Goal: Check status: Check status

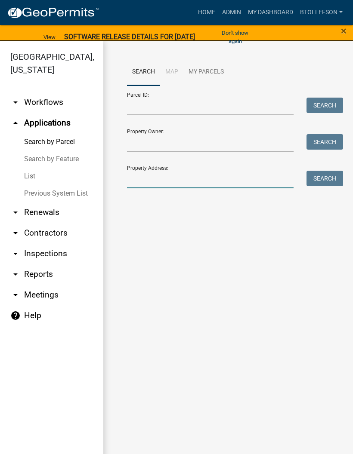
click at [177, 175] on input "Property Address:" at bounding box center [210, 180] width 167 height 18
click at [341, 30] on span "×" at bounding box center [344, 31] width 6 height 12
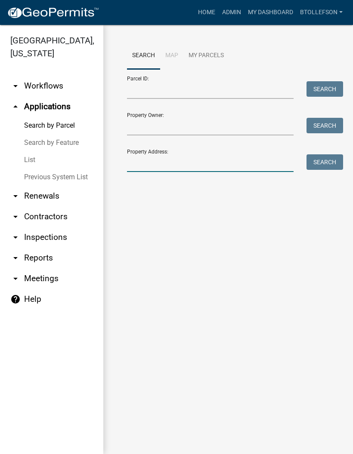
click at [172, 155] on input "Property Address:" at bounding box center [210, 164] width 167 height 18
type input "22701"
click at [331, 158] on button "Search" at bounding box center [324, 162] width 37 height 15
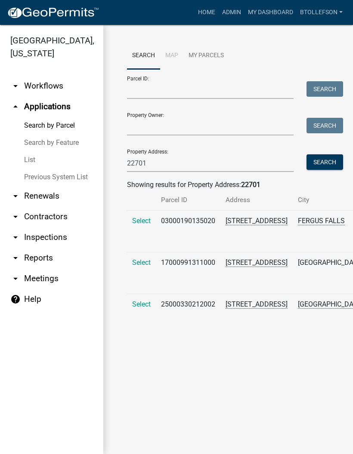
click at [143, 267] on span "Select" at bounding box center [141, 263] width 19 height 8
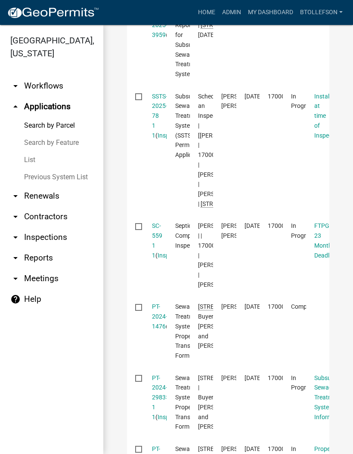
scroll to position [358, 0]
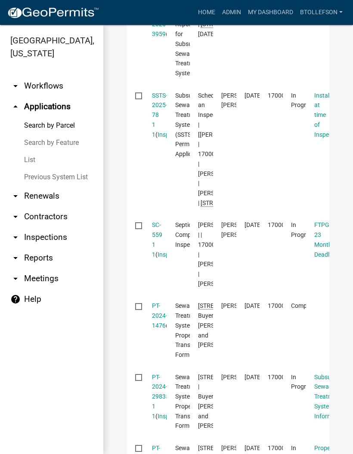
click at [157, 125] on link "SSTS-2025-78 1 1" at bounding box center [159, 115] width 15 height 46
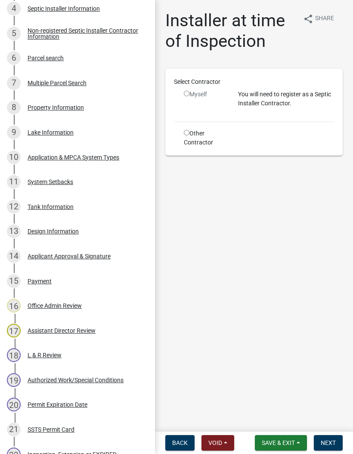
scroll to position [281, 0]
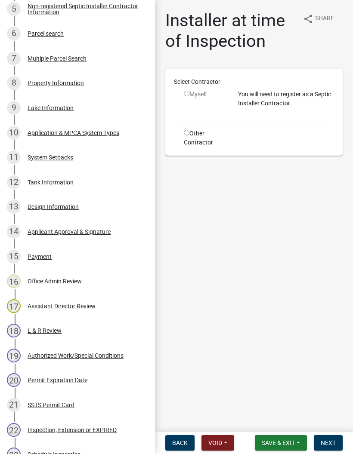
click at [37, 208] on div "Design Information" at bounding box center [53, 207] width 51 height 6
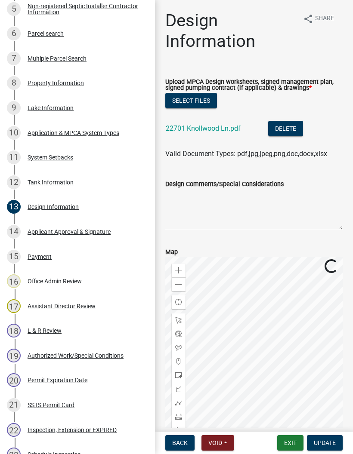
click at [177, 128] on link "22701 Knollwood Ln.pdf" at bounding box center [203, 128] width 75 height 8
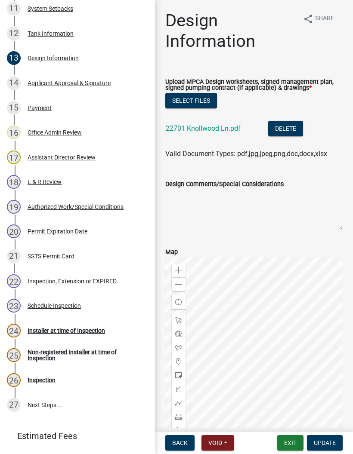
scroll to position [431, 0]
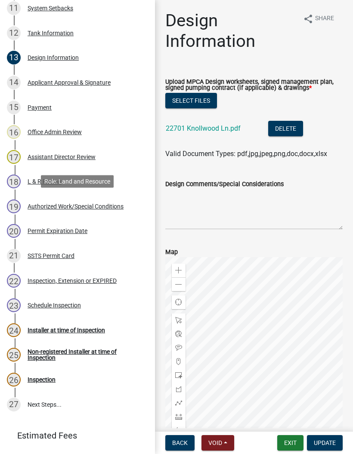
click at [43, 207] on div "Authorized Work/Special Conditions" at bounding box center [76, 207] width 96 height 6
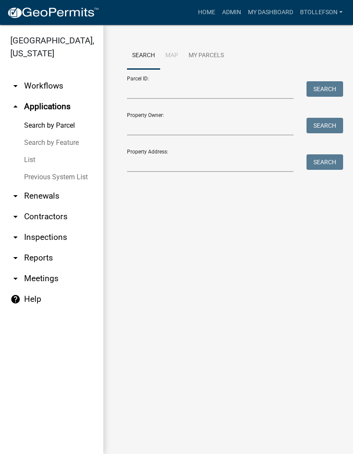
click at [279, 14] on link "My Dashboard" at bounding box center [270, 12] width 52 height 16
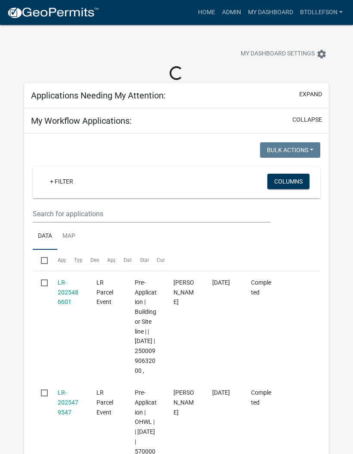
select select "3: 100"
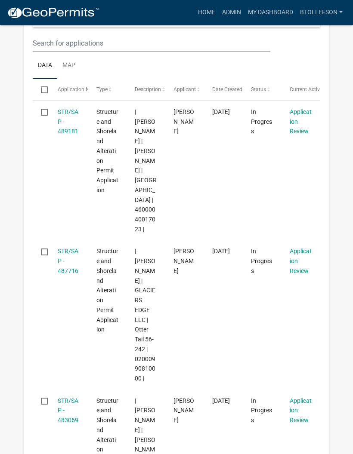
scroll to position [187, 0]
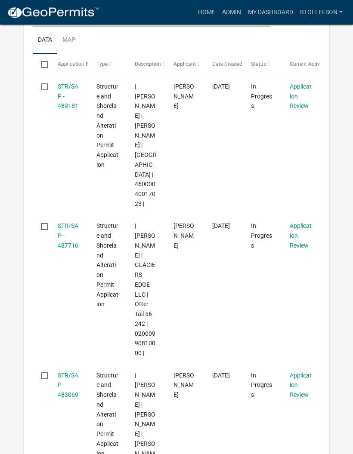
click at [64, 223] on link "STR/SAP - 487716" at bounding box center [68, 236] width 21 height 27
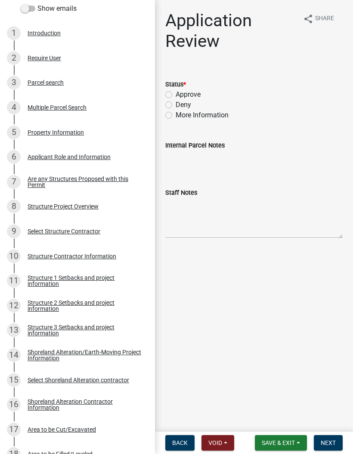
scroll to position [170, 0]
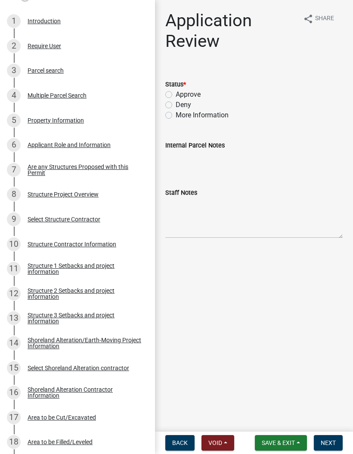
click at [43, 197] on div "Structure Project Overview" at bounding box center [63, 195] width 71 height 6
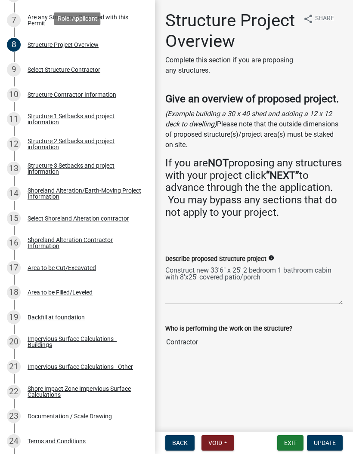
scroll to position [321, 0]
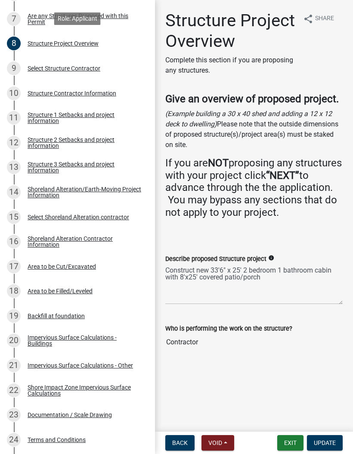
click at [40, 117] on div "Structure 1 Setbacks and project information" at bounding box center [85, 118] width 114 height 12
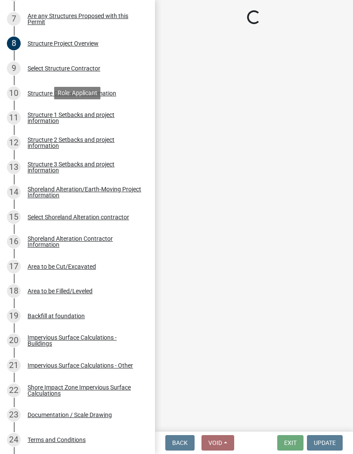
select select "c185e313-3403-4239-bd61-bb563c58a77a"
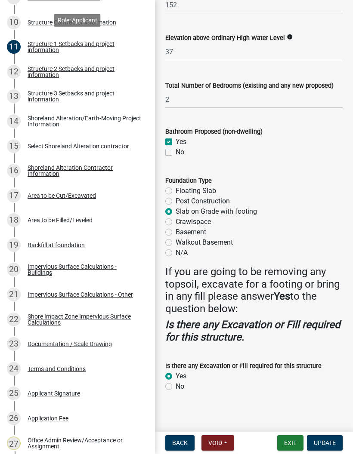
scroll to position [394, 0]
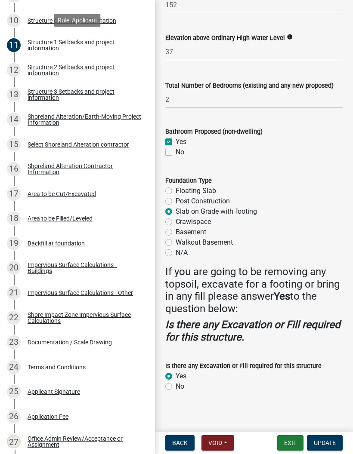
click at [60, 340] on div "Documentation / Scale Drawing" at bounding box center [70, 343] width 84 height 6
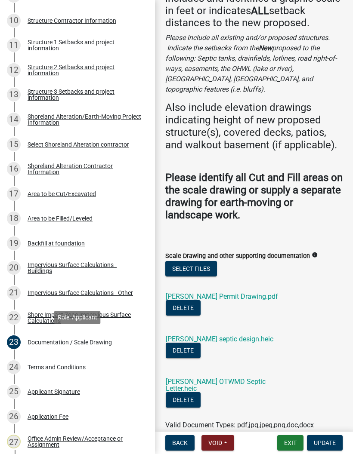
scroll to position [89, 0]
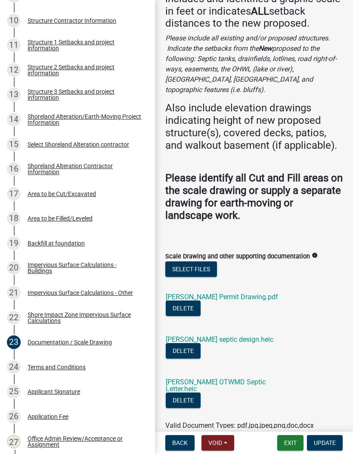
click at [175, 293] on link "[PERSON_NAME] Permit Drawing.pdf" at bounding box center [222, 297] width 112 height 8
click at [220, 378] on link "[PERSON_NAME] OTWMD Septic Letter.heic" at bounding box center [216, 385] width 100 height 15
click at [181, 336] on link "[PERSON_NAME] septic design.heic" at bounding box center [220, 340] width 108 height 8
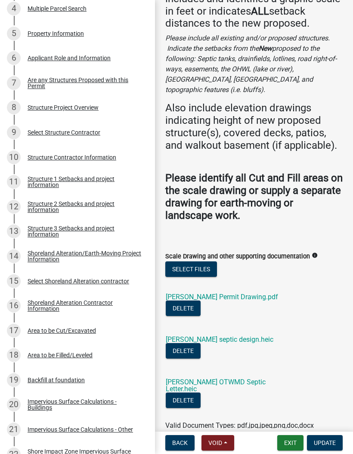
scroll to position [258, 0]
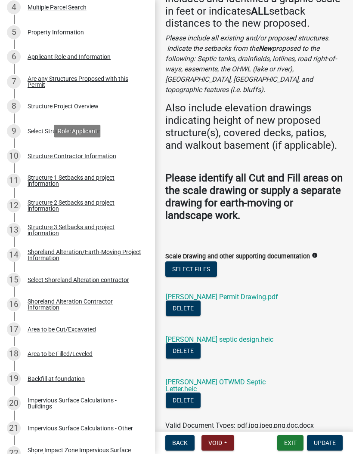
click at [49, 156] on div "Structure Contractor Information" at bounding box center [72, 156] width 89 height 6
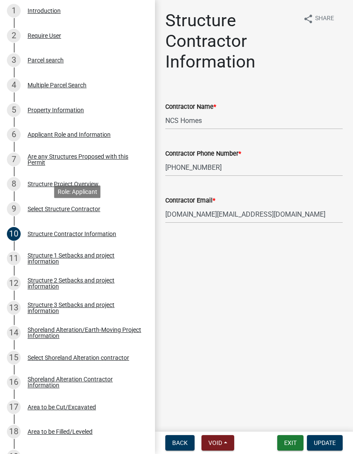
scroll to position [178, 0]
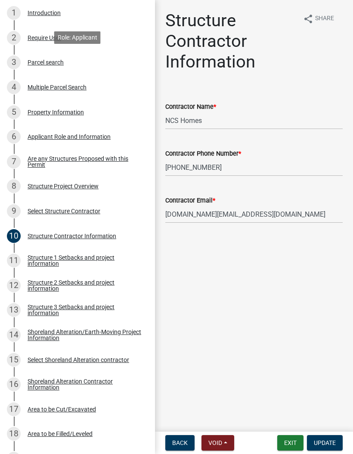
click at [38, 64] on div "Parcel search" at bounding box center [46, 62] width 36 height 6
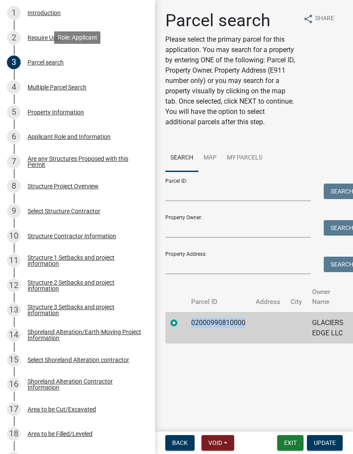
copy td "02000990810000"
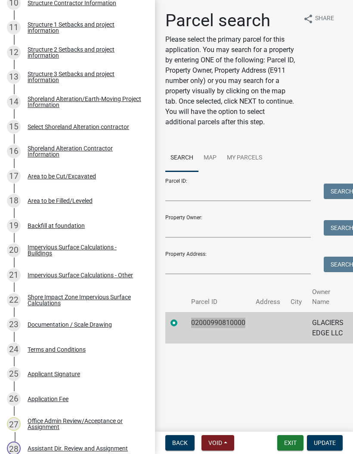
scroll to position [412, 0]
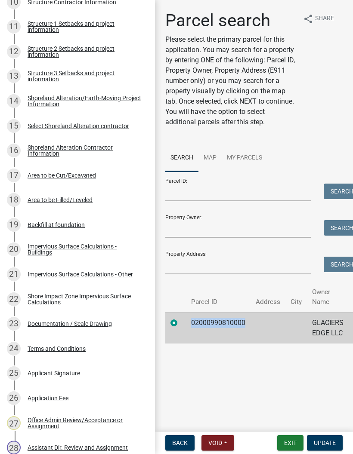
click at [186, 340] on td "02000990810000" at bounding box center [218, 327] width 65 height 31
click at [39, 254] on div "Impervious Surface Calculations - Buildings" at bounding box center [85, 250] width 114 height 12
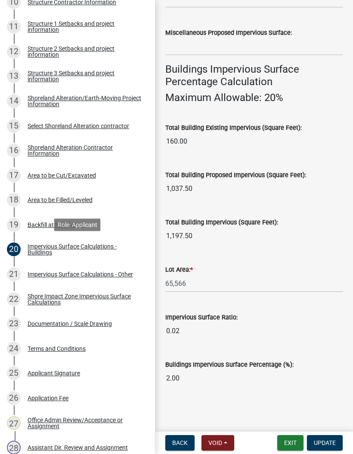
scroll to position [733, 0]
click at [47, 278] on div "21 Impervious Surface Calculations - Other" at bounding box center [74, 275] width 134 height 14
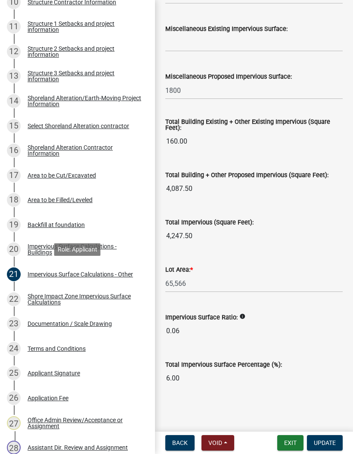
scroll to position [1029, 0]
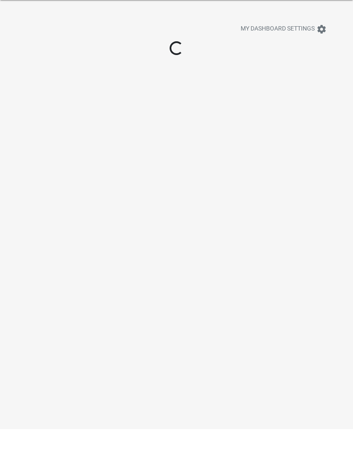
scroll to position [25, 0]
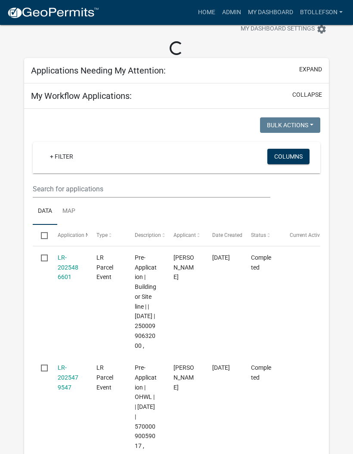
select select "3: 100"
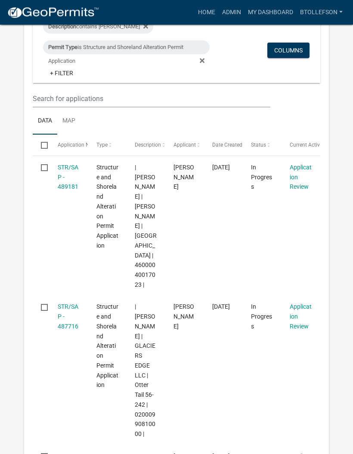
scroll to position [107, 0]
click at [65, 170] on link "STR/SAP - 489181" at bounding box center [68, 177] width 21 height 27
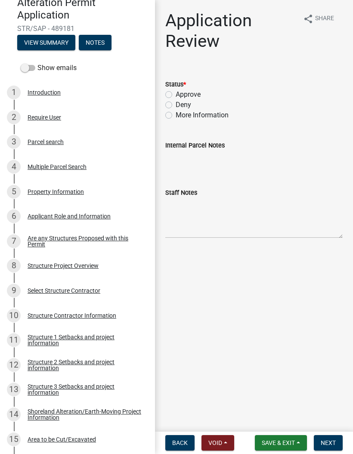
scroll to position [111, 0]
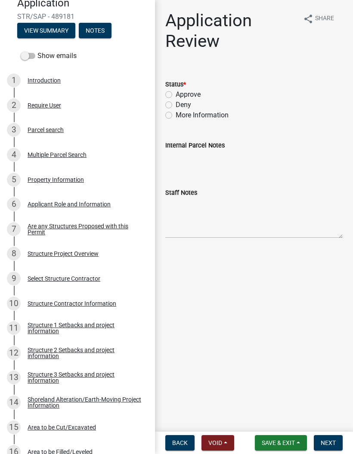
click at [45, 301] on div "Structure Contractor Information" at bounding box center [72, 304] width 89 height 6
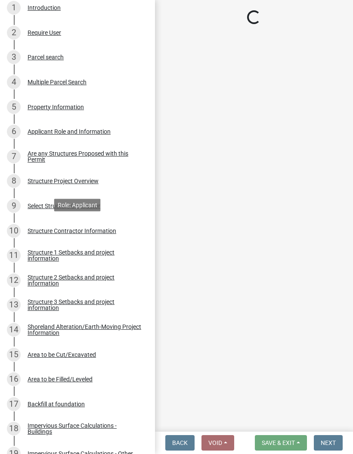
scroll to position [184, 0]
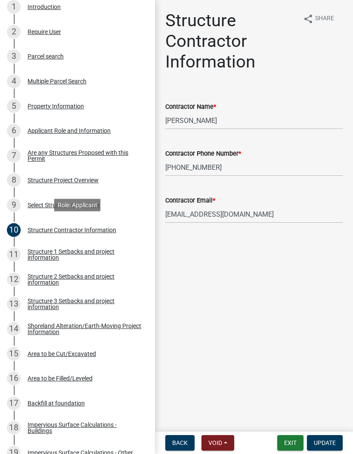
click at [38, 59] on div "Parcel search" at bounding box center [46, 56] width 36 height 6
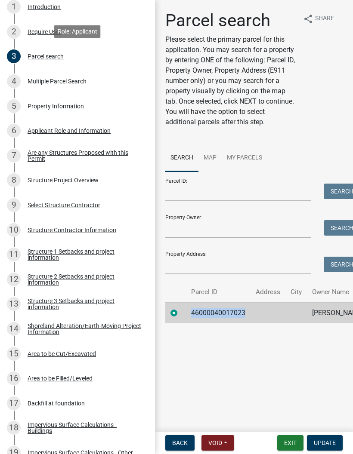
copy td "46000040017023"
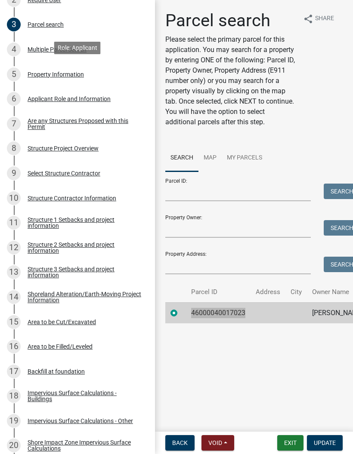
scroll to position [216, 0]
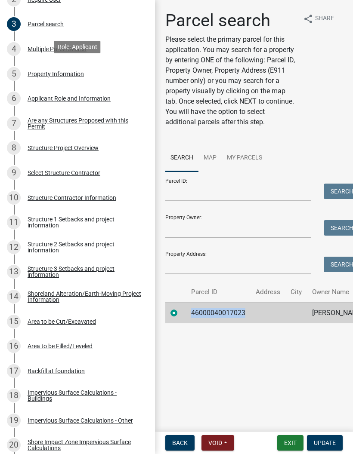
click at [44, 151] on div "8 Structure Project Overview" at bounding box center [74, 148] width 134 height 14
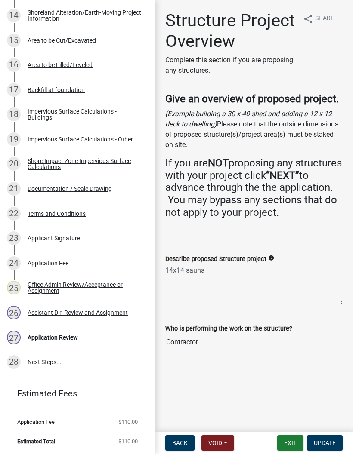
scroll to position [498, 0]
click at [43, 196] on link "21 Documentation / Scale Drawing" at bounding box center [77, 189] width 155 height 25
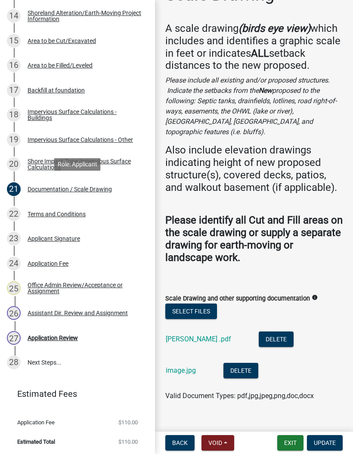
scroll to position [46, 0]
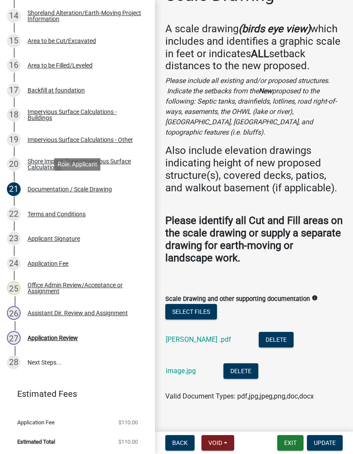
click at [180, 336] on link "[PERSON_NAME] .pdf" at bounding box center [198, 340] width 65 height 8
click at [171, 367] on link "image.jpg" at bounding box center [181, 371] width 30 height 8
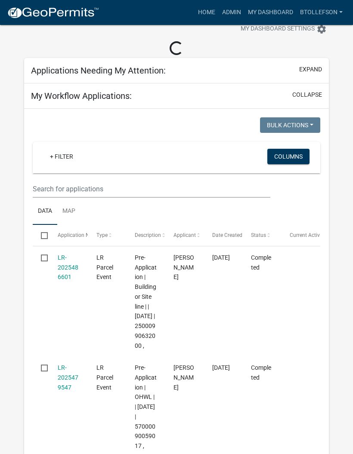
select select "3: 100"
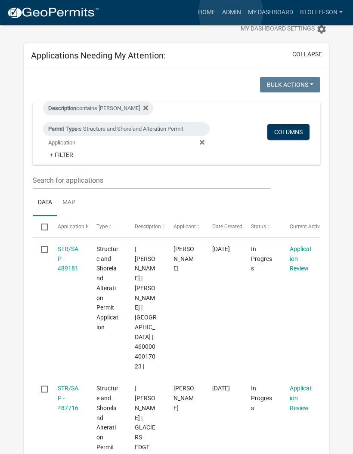
click at [231, 12] on link "Admin" at bounding box center [232, 12] width 26 height 16
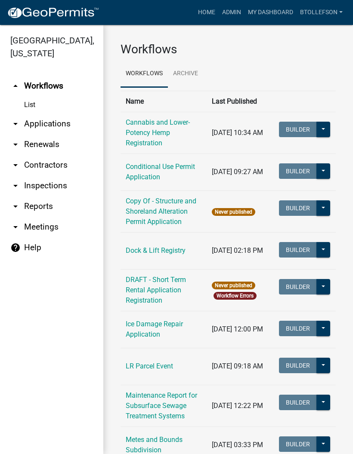
click at [43, 124] on link "arrow_drop_down Applications" at bounding box center [51, 124] width 103 height 21
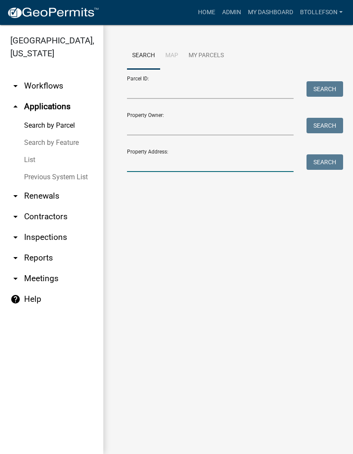
click at [136, 157] on input "Property Address:" at bounding box center [210, 164] width 167 height 18
type input "22701"
click at [316, 164] on button "Search" at bounding box center [324, 162] width 37 height 15
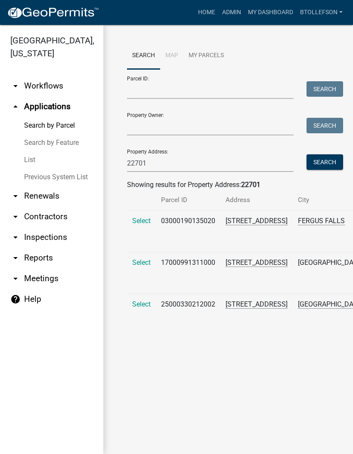
click at [136, 267] on span "Select" at bounding box center [141, 263] width 19 height 8
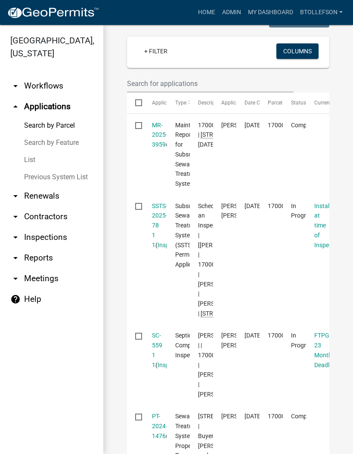
scroll to position [252, 0]
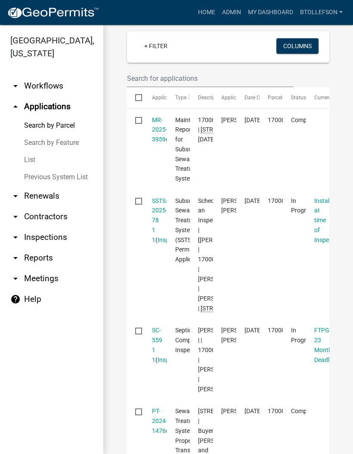
click at [159, 231] on link "SSTS-2025-78 1 1" at bounding box center [159, 221] width 15 height 46
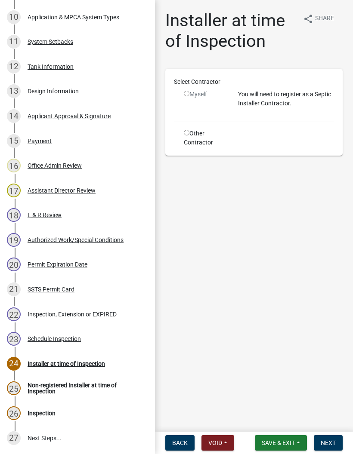
scroll to position [399, 0]
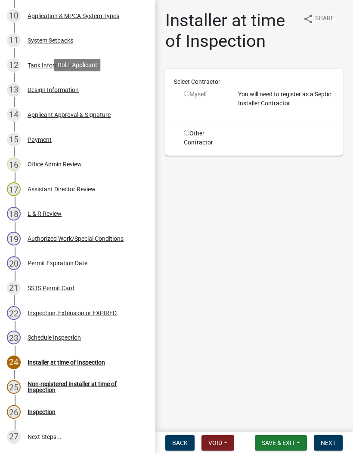
click at [40, 94] on div "13 Design Information" at bounding box center [74, 90] width 134 height 14
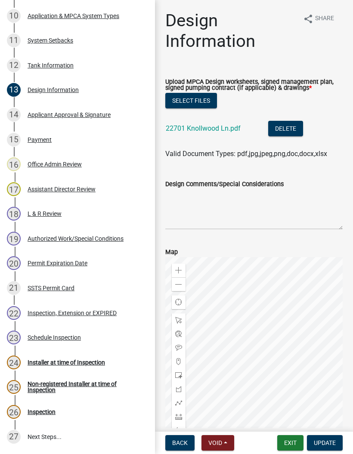
click at [190, 132] on link "22701 Knollwood Ln.pdf" at bounding box center [203, 128] width 75 height 8
